Goal: Task Accomplishment & Management: Manage account settings

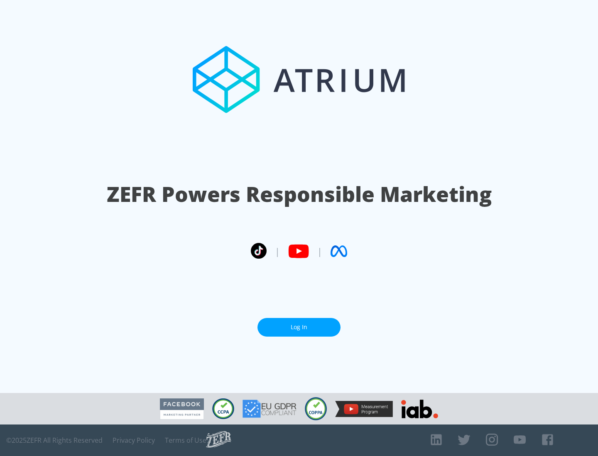
click at [299, 327] on link "Log In" at bounding box center [298, 327] width 83 height 19
